Goal: Communication & Community: Ask a question

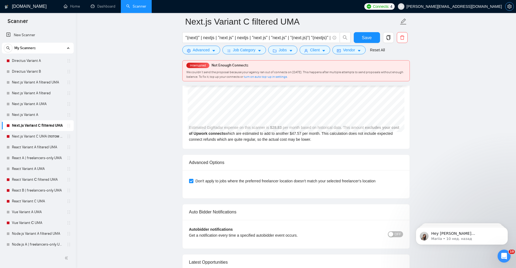
scroll to position [1188, 0]
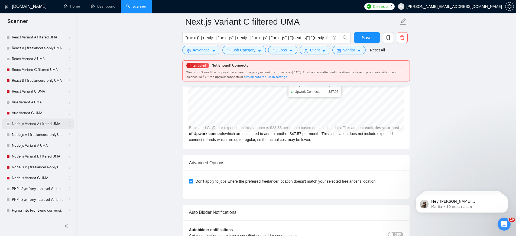
scroll to position [199, 0]
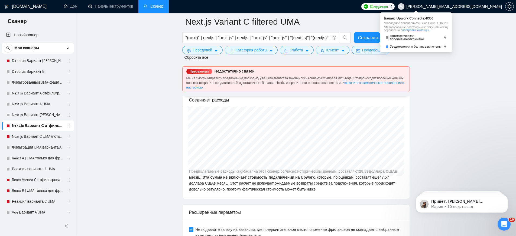
click at [429, 32] on font "настройки команды." at bounding box center [415, 29] width 27 height 3
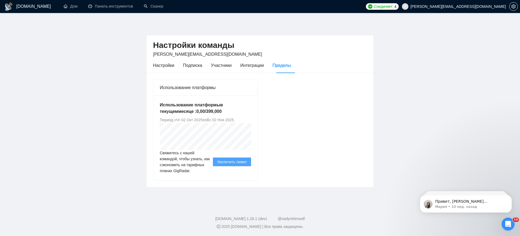
click at [393, 7] on font "Соединяет:" at bounding box center [383, 6] width 19 height 4
click at [339, 29] on div "Настройки команды vladyslav.olefir@zagroza.agency Настройки Подписка Участники …" at bounding box center [259, 105] width 227 height 166
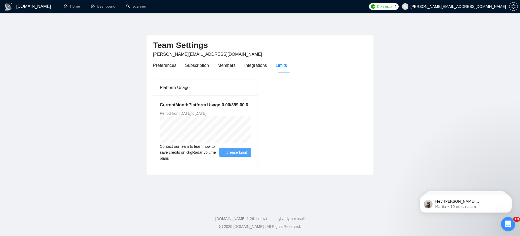
click at [505, 222] on icon "Открыть службу сообщений Intercom" at bounding box center [507, 223] width 9 height 9
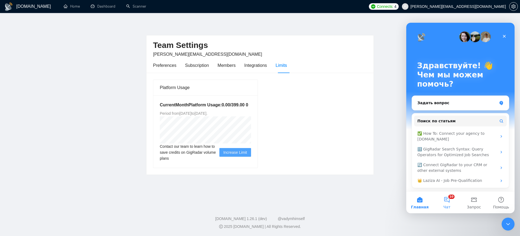
click at [447, 209] on button "10 Чат" at bounding box center [446, 203] width 27 height 22
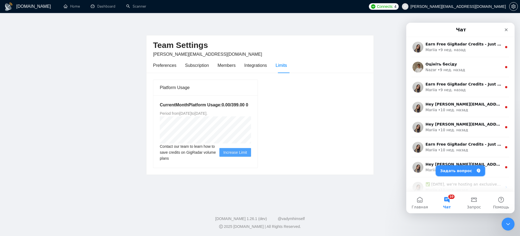
click at [455, 171] on button "Задать вопрос" at bounding box center [459, 170] width 49 height 11
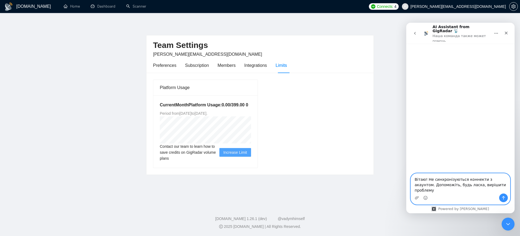
click at [503, 182] on textarea "Вітаю! Не синхронізуються коннекти з акаунтом. Допоможіть, будь ласка, вирішити…" at bounding box center [460, 183] width 99 height 20
drag, startPoint x: 456, startPoint y: 192, endPoint x: 400, endPoint y: 173, distance: 58.9
click at [406, 173] on html "AI Assistant from GigRadar 📡 Наша команда также может помочь Вітаю! Не синхроні…" at bounding box center [460, 118] width 108 height 191
type textarea "Вітаю! Не синхронізуються коннекти з акаунтом після перерви у роботі. Допоможіт…"
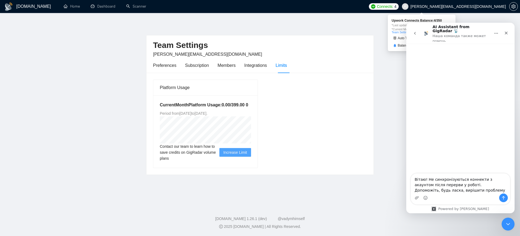
click at [393, 5] on span "Connects:" at bounding box center [385, 7] width 16 height 6
click at [507, 32] on icon "Закрыть" at bounding box center [506, 33] width 4 height 4
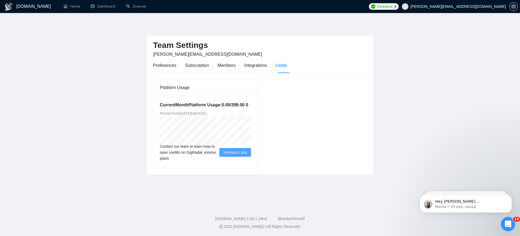
click at [509, 220] on div "Открыть службу сообщений Intercom" at bounding box center [507, 223] width 18 height 18
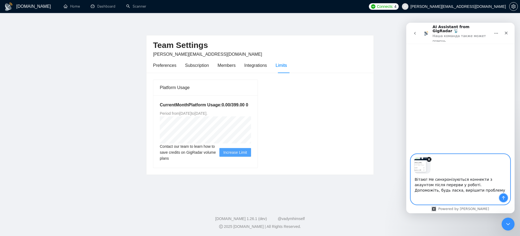
click at [505, 198] on icon "Отправить сообщение…" at bounding box center [503, 198] width 4 height 4
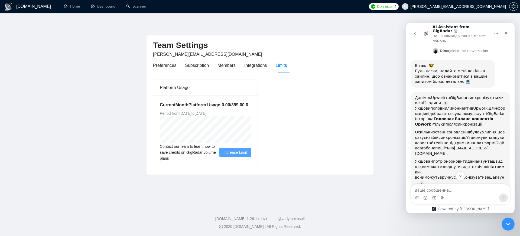
scroll to position [68, 0]
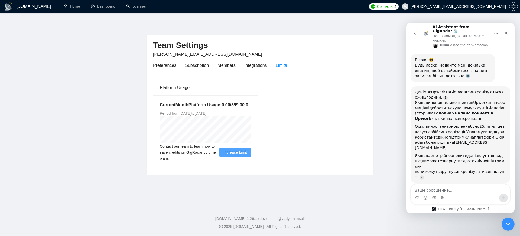
click at [438, 192] on textarea "Ваше сообщение..." at bounding box center [460, 188] width 99 height 9
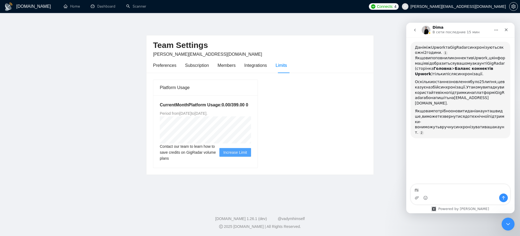
scroll to position [107, 0]
type textarea "Підключи оператора, будь ласка"
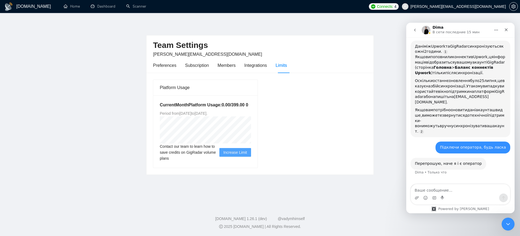
scroll to position [114, 0]
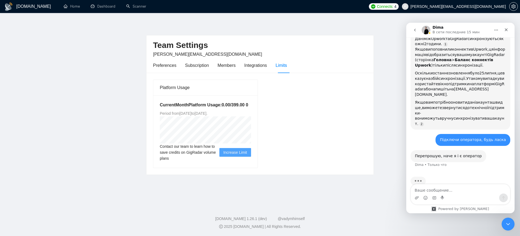
click at [449, 195] on div "Мессенджер Intercom" at bounding box center [460, 198] width 99 height 9
click at [447, 192] on textarea "Ваше сообщение..." at bounding box center [460, 188] width 99 height 9
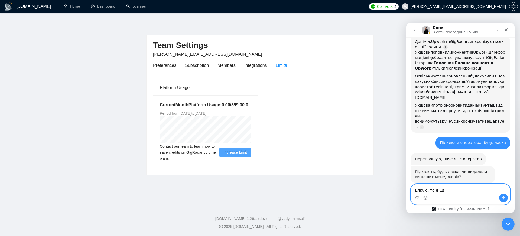
scroll to position [111, 0]
type textarea "Дякую, то я ще роботу писав"
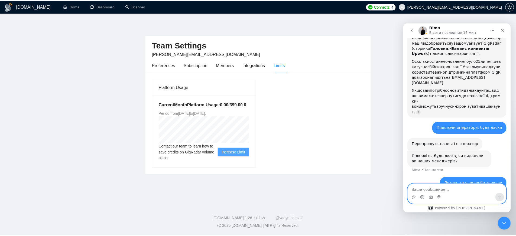
scroll to position [127, 0]
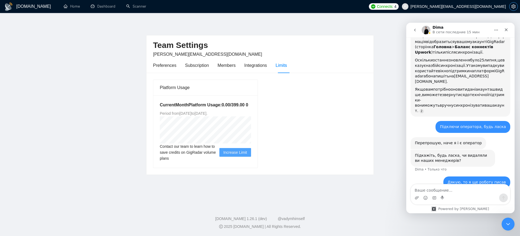
click at [510, 7] on span "setting" at bounding box center [513, 6] width 8 height 4
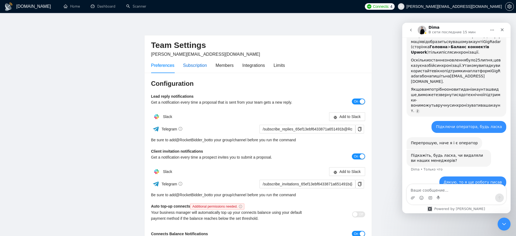
click at [205, 65] on div "Subscription" at bounding box center [195, 65] width 24 height 7
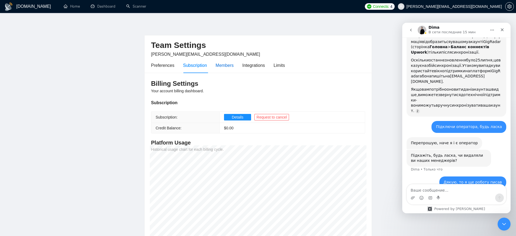
click at [221, 65] on div "Members" at bounding box center [224, 65] width 18 height 7
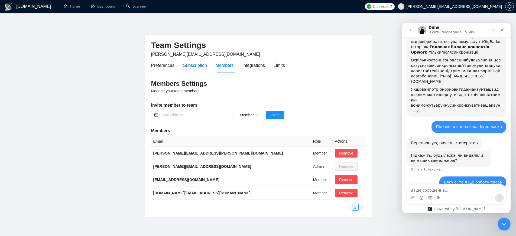
click at [202, 64] on div "Subscription" at bounding box center [195, 65] width 24 height 7
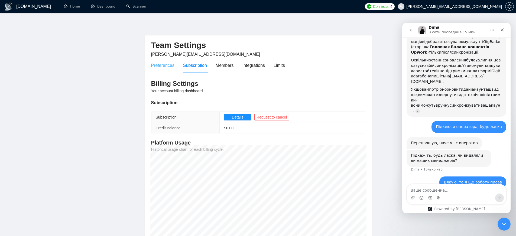
click at [165, 69] on div "Preferences" at bounding box center [162, 65] width 23 height 15
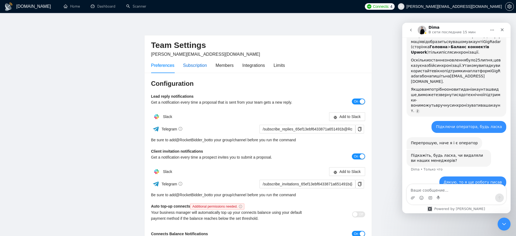
click at [187, 64] on div "Subscription" at bounding box center [195, 65] width 24 height 7
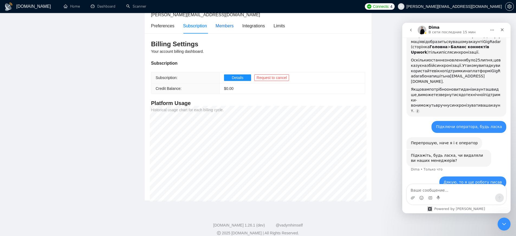
click at [232, 28] on div "Members" at bounding box center [224, 25] width 18 height 7
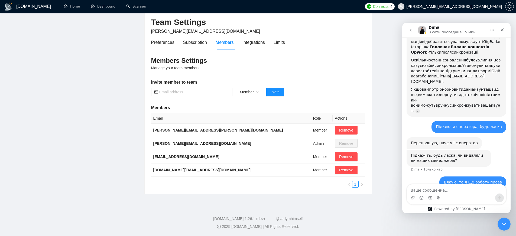
scroll to position [23, 0]
click at [252, 42] on div "Integrations" at bounding box center [253, 42] width 23 height 7
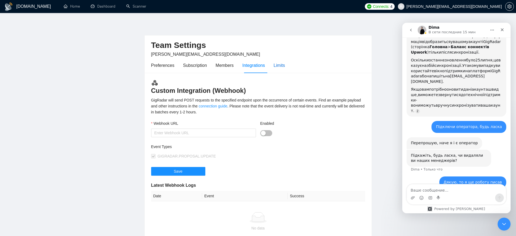
click at [279, 65] on div "Limits" at bounding box center [278, 65] width 11 height 7
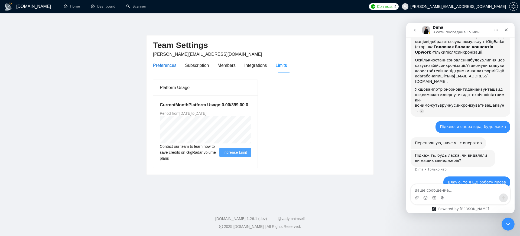
click at [158, 63] on div "Preferences" at bounding box center [164, 65] width 23 height 7
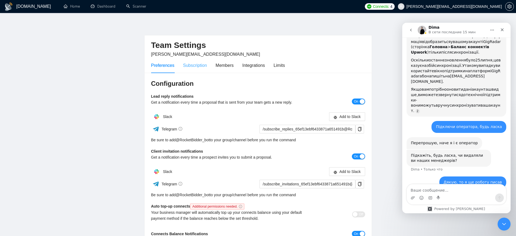
click at [202, 61] on div "Subscription" at bounding box center [195, 65] width 24 height 15
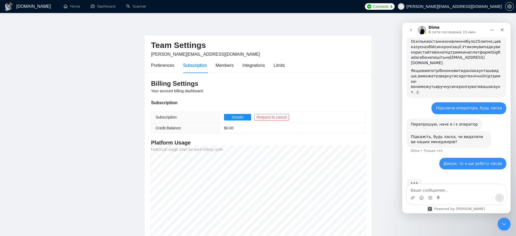
scroll to position [148, 0]
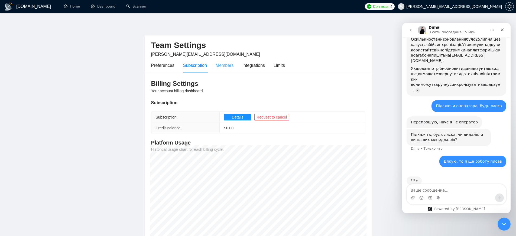
click at [229, 61] on div "Members" at bounding box center [224, 65] width 18 height 15
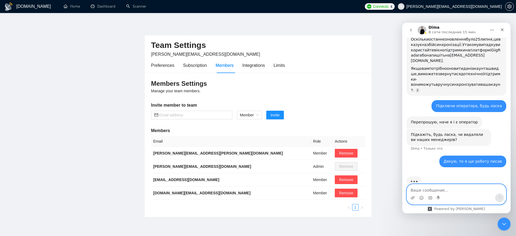
click at [439, 191] on textarea "Ваше сообщение..." at bounding box center [456, 188] width 99 height 9
type textarea "Не видаляв нічого"
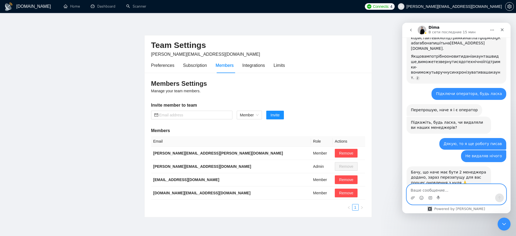
scroll to position [166, 0]
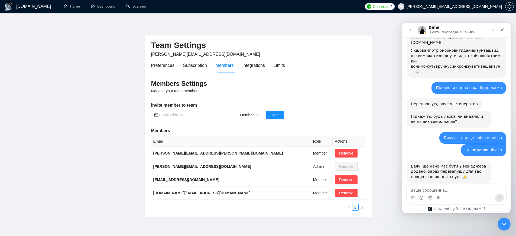
click at [403, 90] on div "Вітаю! Не синхронізуються коннекти з акаунтом після перерви у роботі. Допоможіт…" at bounding box center [456, 32] width 108 height 325
click at [499, 27] on div "Закрыть" at bounding box center [502, 30] width 10 height 10
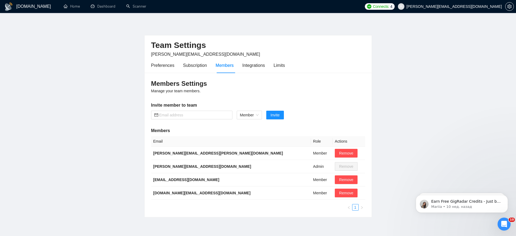
scroll to position [0, 0]
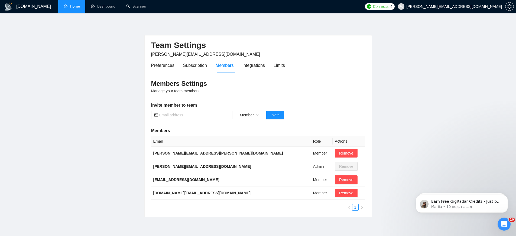
click at [65, 9] on link "Home" at bounding box center [72, 6] width 16 height 5
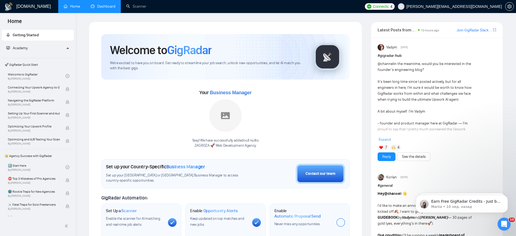
click at [108, 8] on link "Dashboard" at bounding box center [103, 6] width 25 height 5
